Goal: Book appointment/travel/reservation

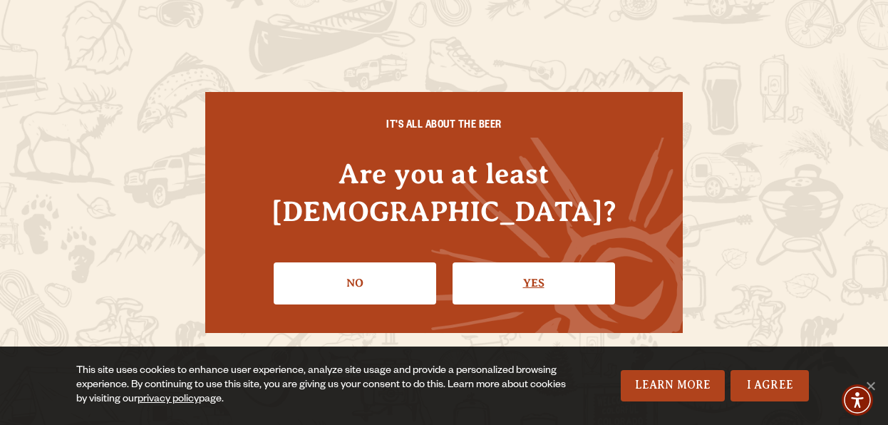
click at [520, 270] on link "Yes" at bounding box center [534, 282] width 163 height 41
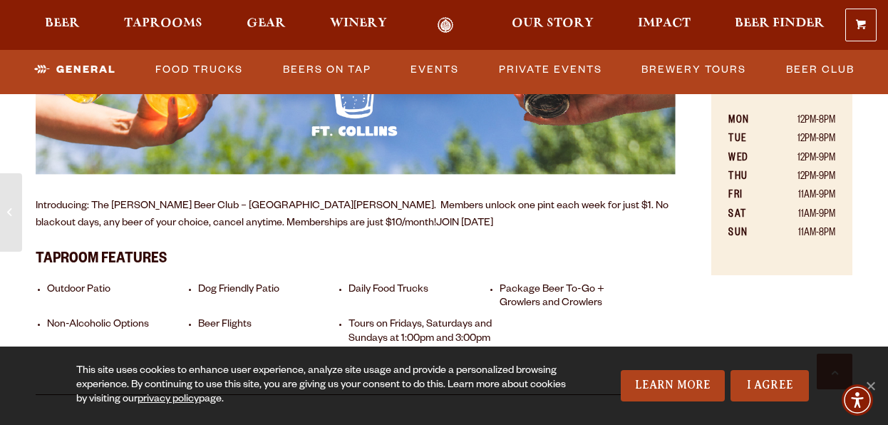
scroll to position [891, 0]
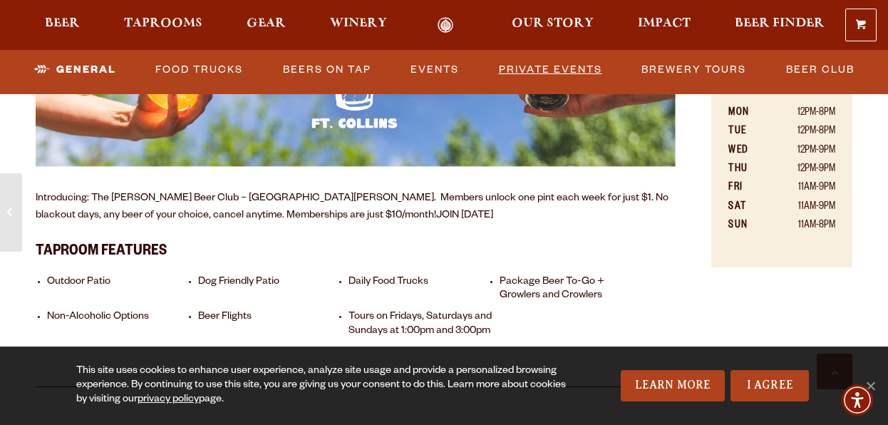
click at [542, 62] on link "Private Events" at bounding box center [550, 69] width 115 height 33
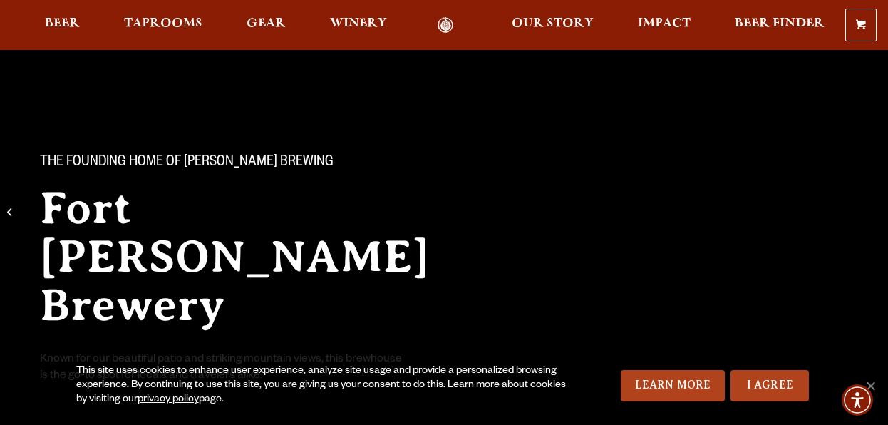
scroll to position [31, 0]
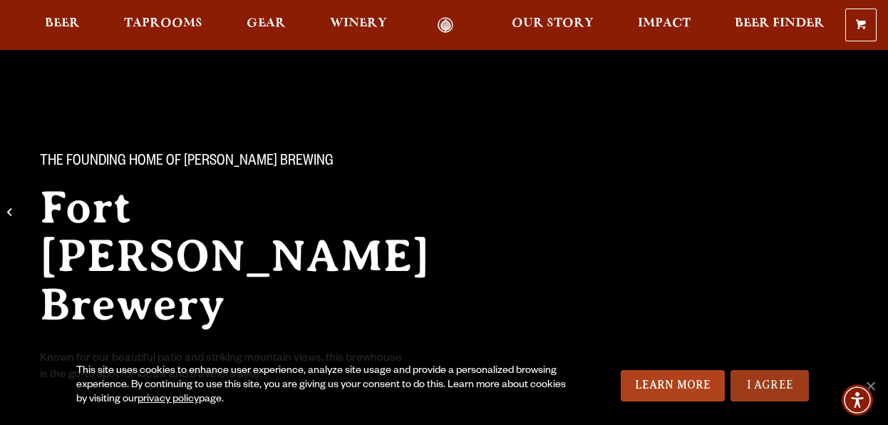
click at [769, 390] on link "I Agree" at bounding box center [770, 385] width 78 height 31
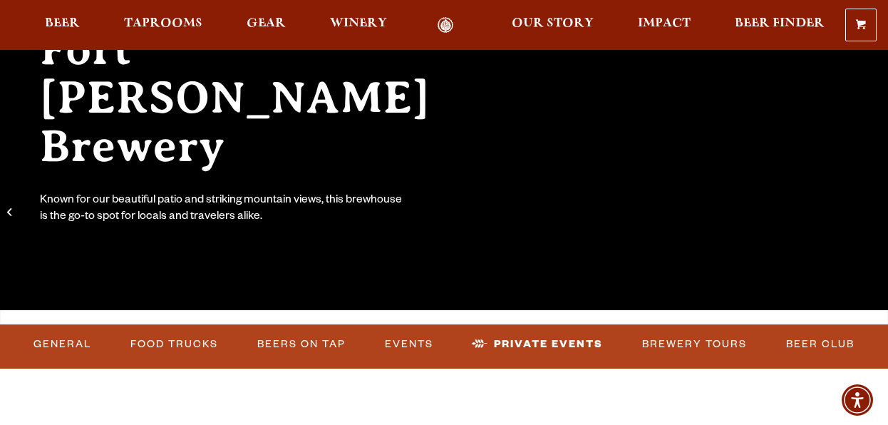
scroll to position [0, 0]
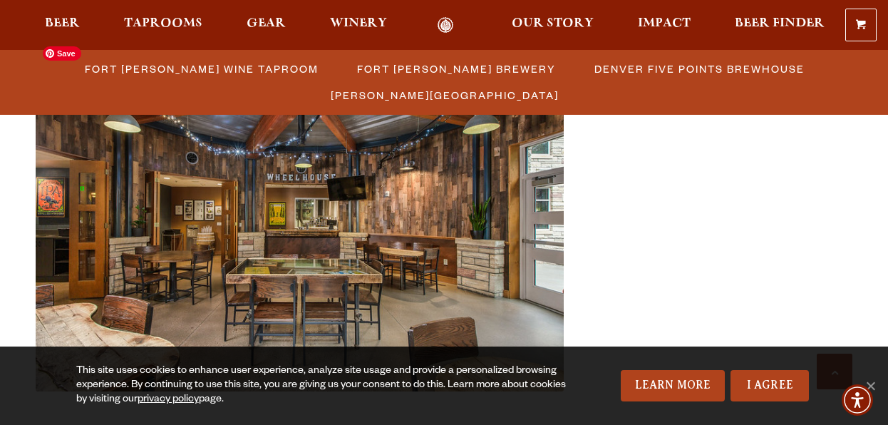
scroll to position [570, 0]
click at [535, 207] on link "Next" at bounding box center [532, 214] width 43 height 43
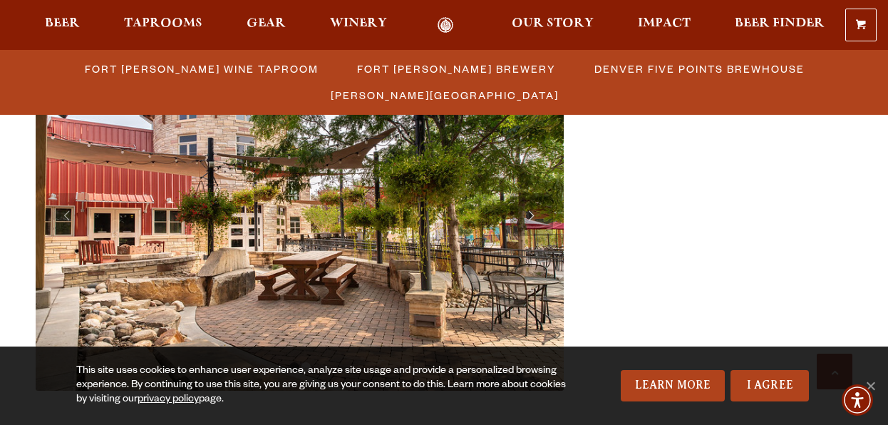
click at [535, 207] on link "Next" at bounding box center [532, 214] width 43 height 43
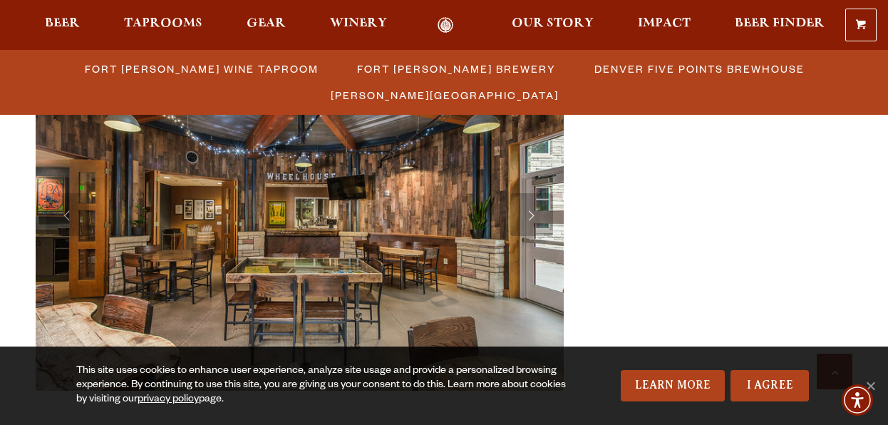
click at [535, 207] on link "Next" at bounding box center [532, 214] width 43 height 43
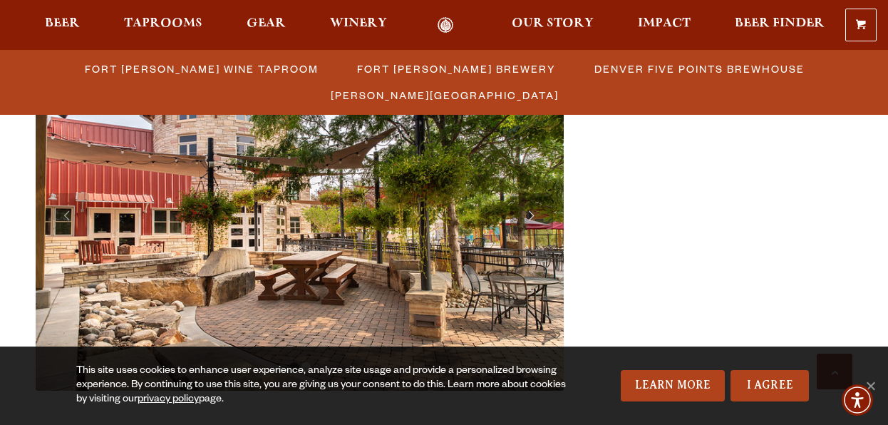
click at [535, 207] on link "Next" at bounding box center [532, 214] width 43 height 43
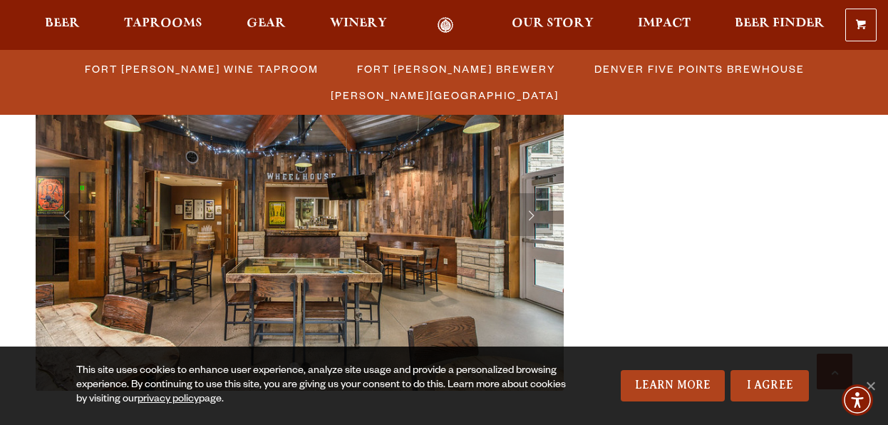
click at [535, 207] on link "Next" at bounding box center [532, 214] width 43 height 43
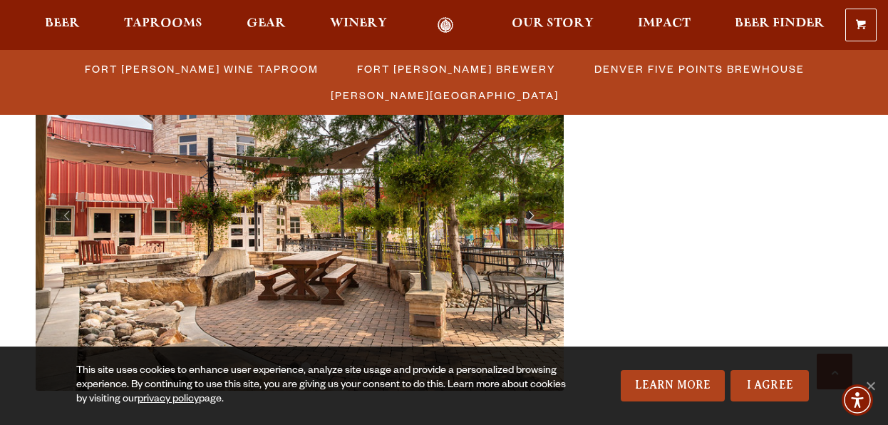
click at [535, 207] on link "Next" at bounding box center [532, 214] width 43 height 43
